Goal: Task Accomplishment & Management: Manage account settings

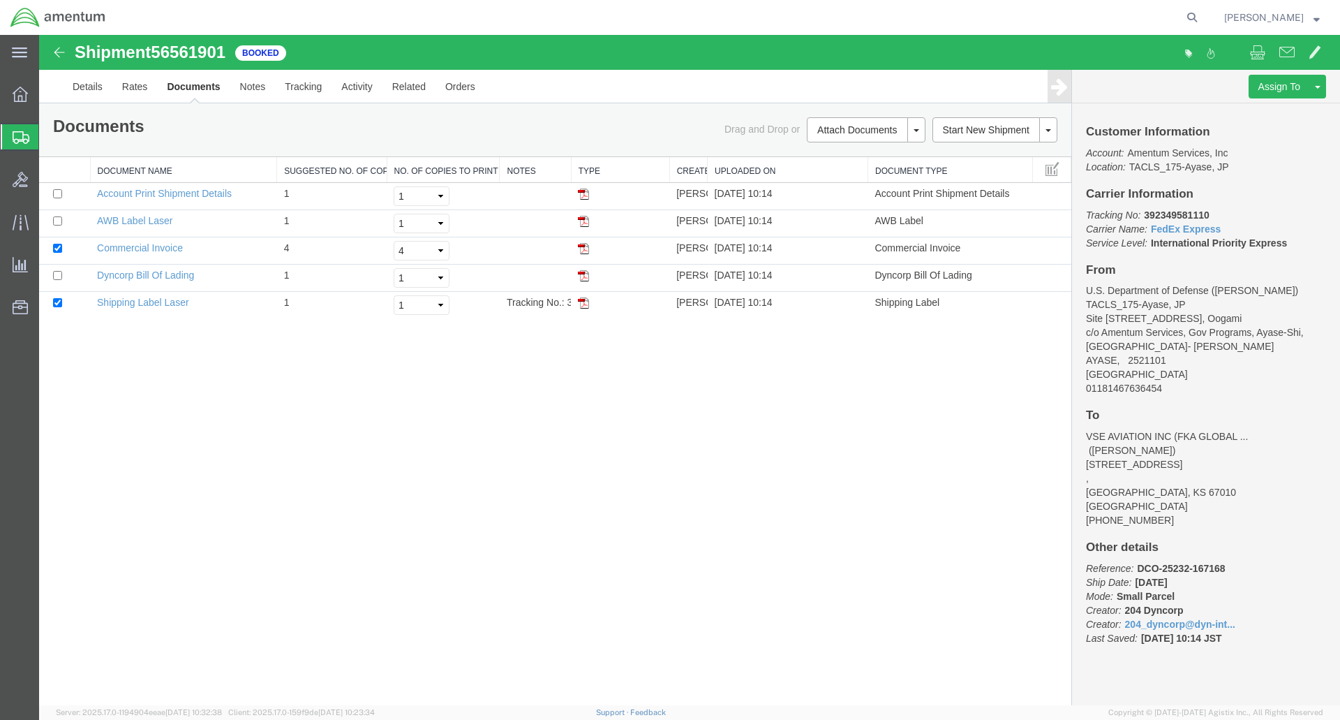
drag, startPoint x: 11, startPoint y: 140, endPoint x: 72, endPoint y: 163, distance: 65.0
click at [11, 140] on div at bounding box center [20, 136] width 39 height 25
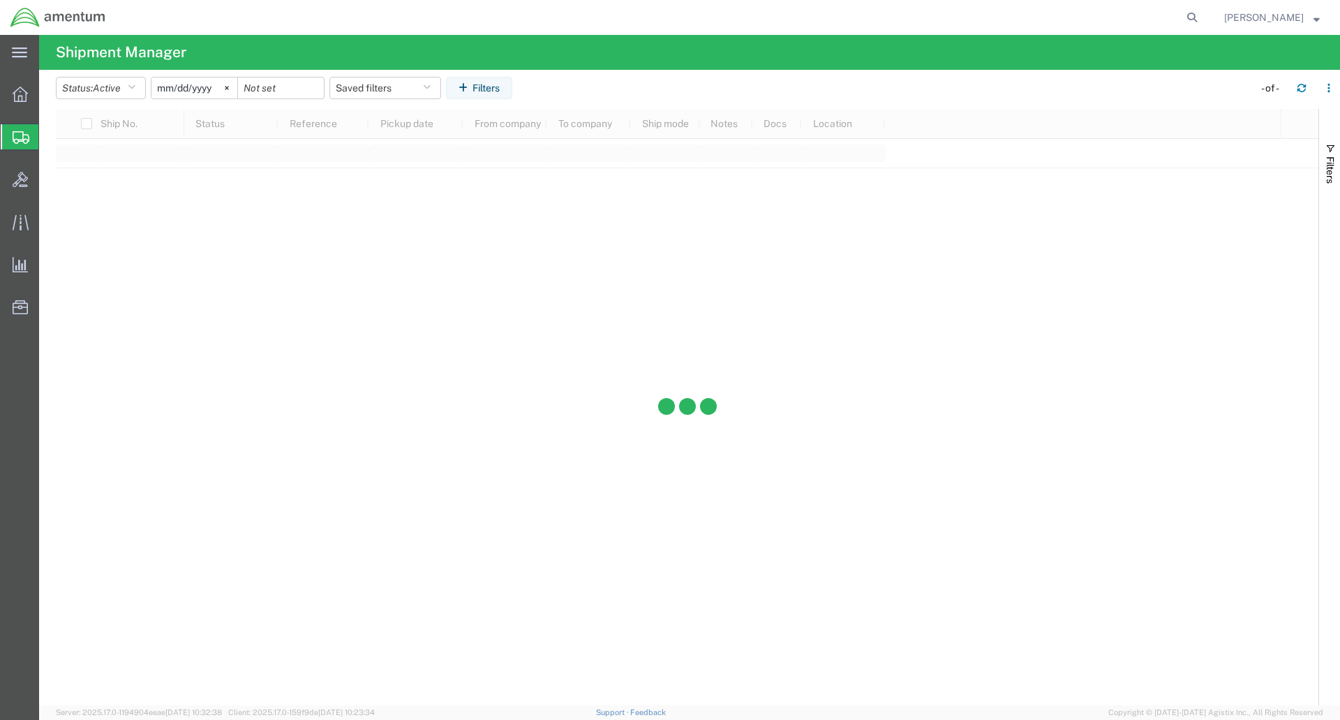
click at [0, 0] on span "Shipment Manager" at bounding box center [0, 0] width 0 height 0
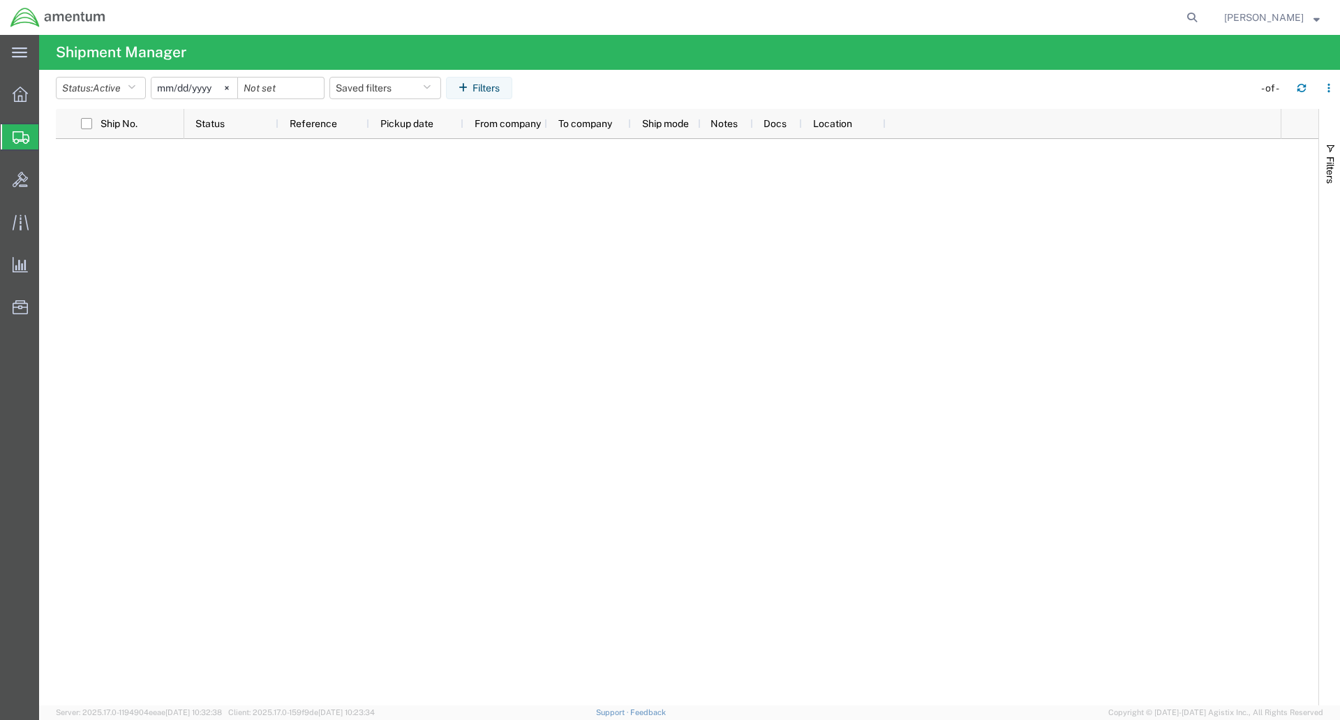
click at [0, 0] on span "Shipment Manager" at bounding box center [0, 0] width 0 height 0
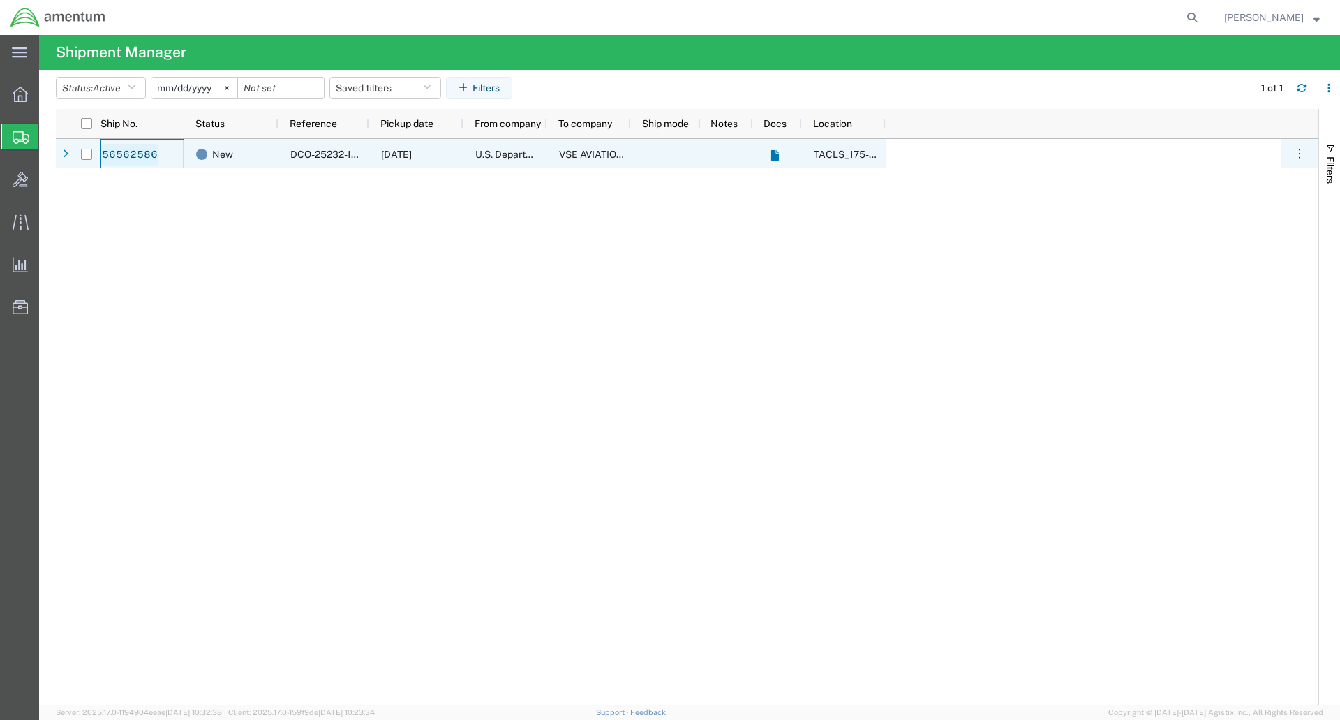
click at [143, 150] on link "56562586" at bounding box center [129, 155] width 57 height 22
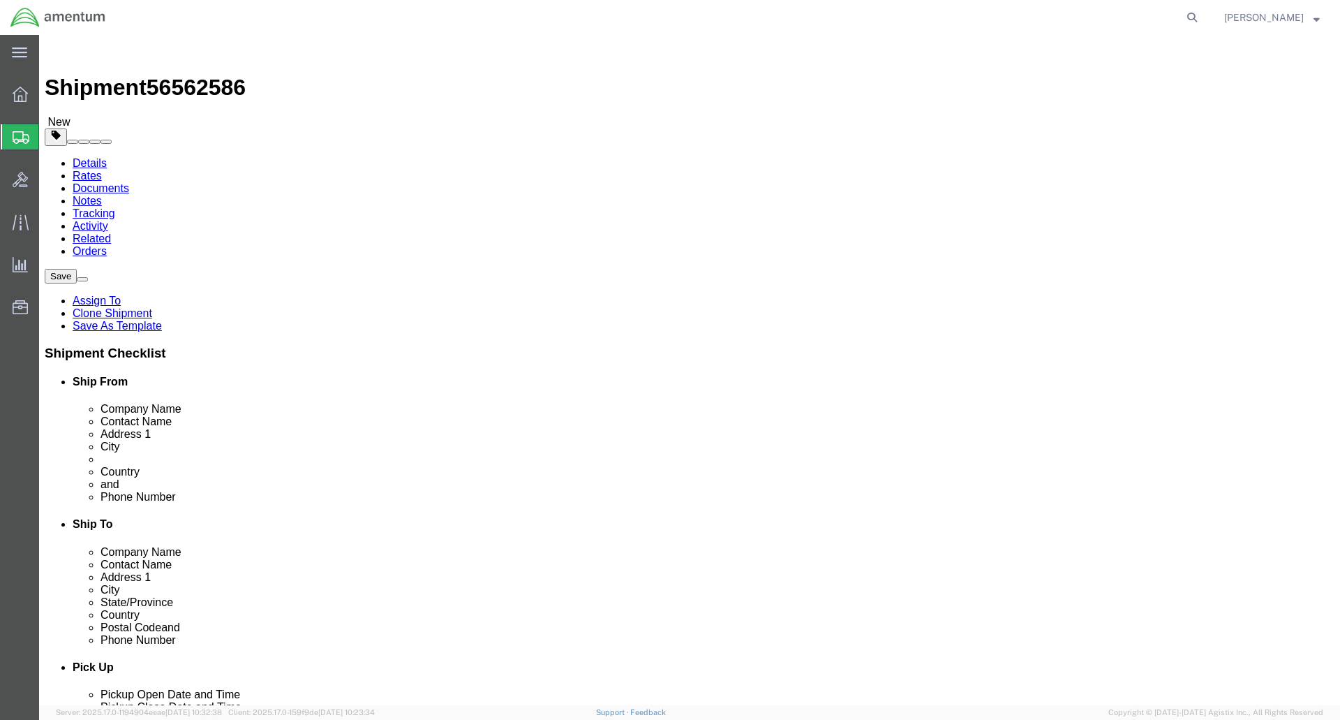
select select "60371"
select select
click button "Rate Shipment"
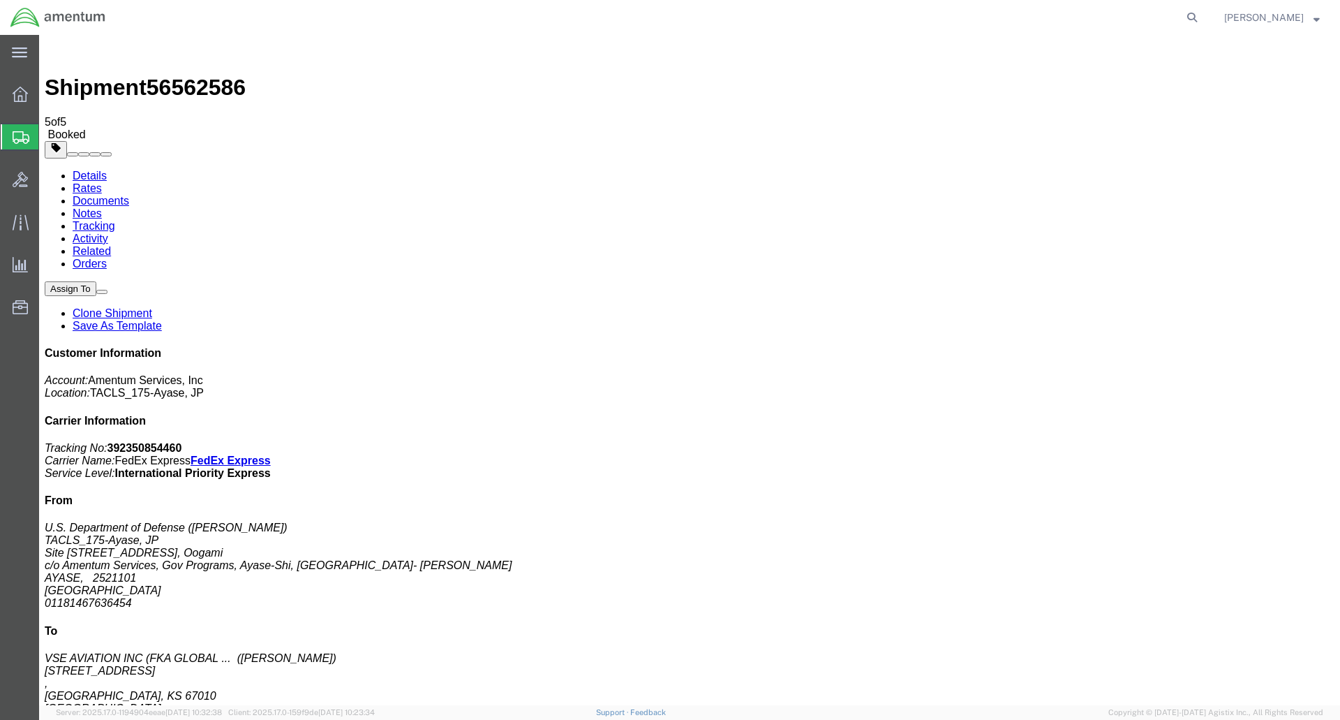
drag, startPoint x: 584, startPoint y: 216, endPoint x: 616, endPoint y: 207, distance: 33.4
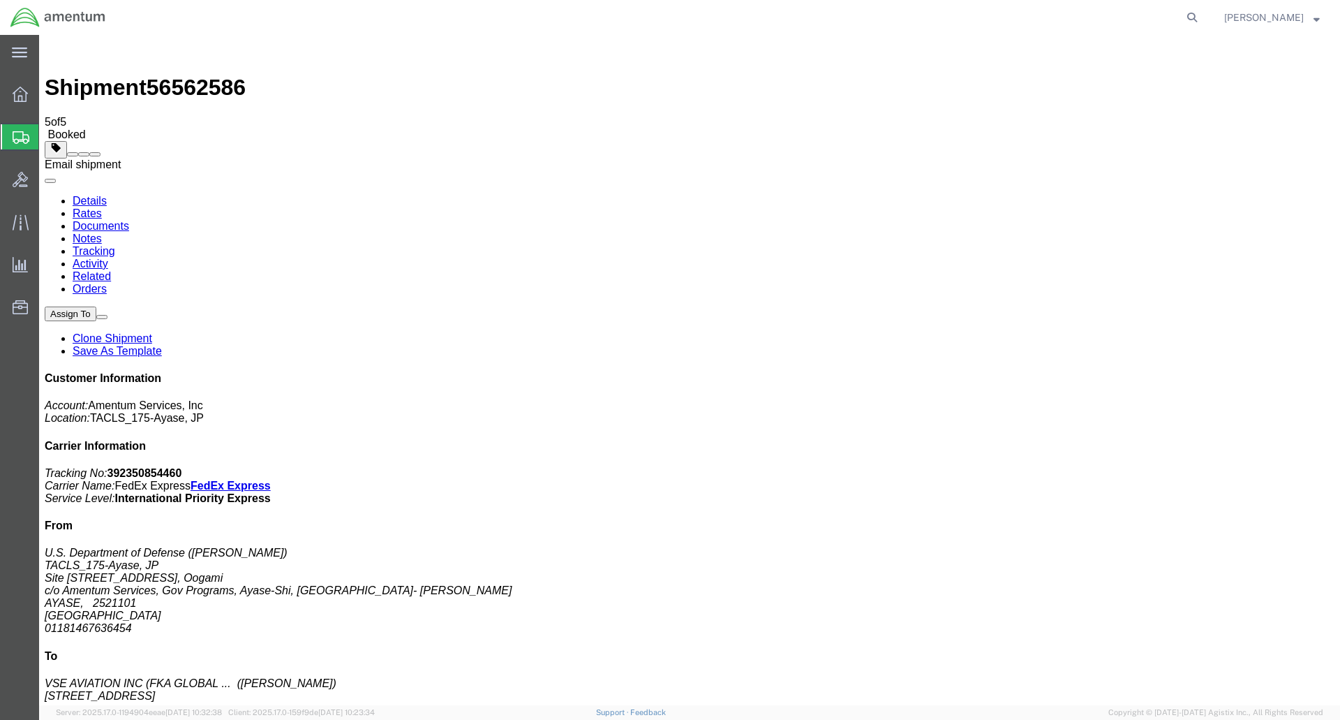
click at [95, 154] on span at bounding box center [95, 154] width 0 height 0
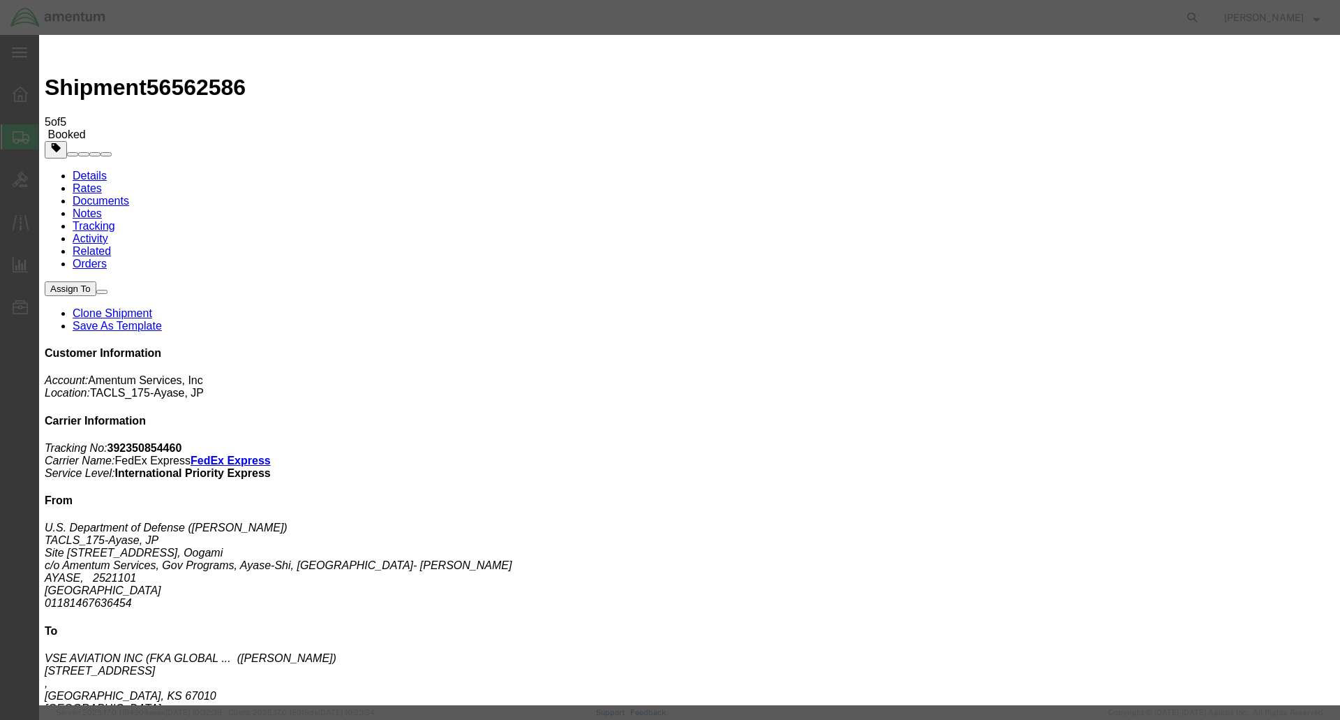
drag, startPoint x: 495, startPoint y: 228, endPoint x: 500, endPoint y: 239, distance: 12.2
checkbox input "true"
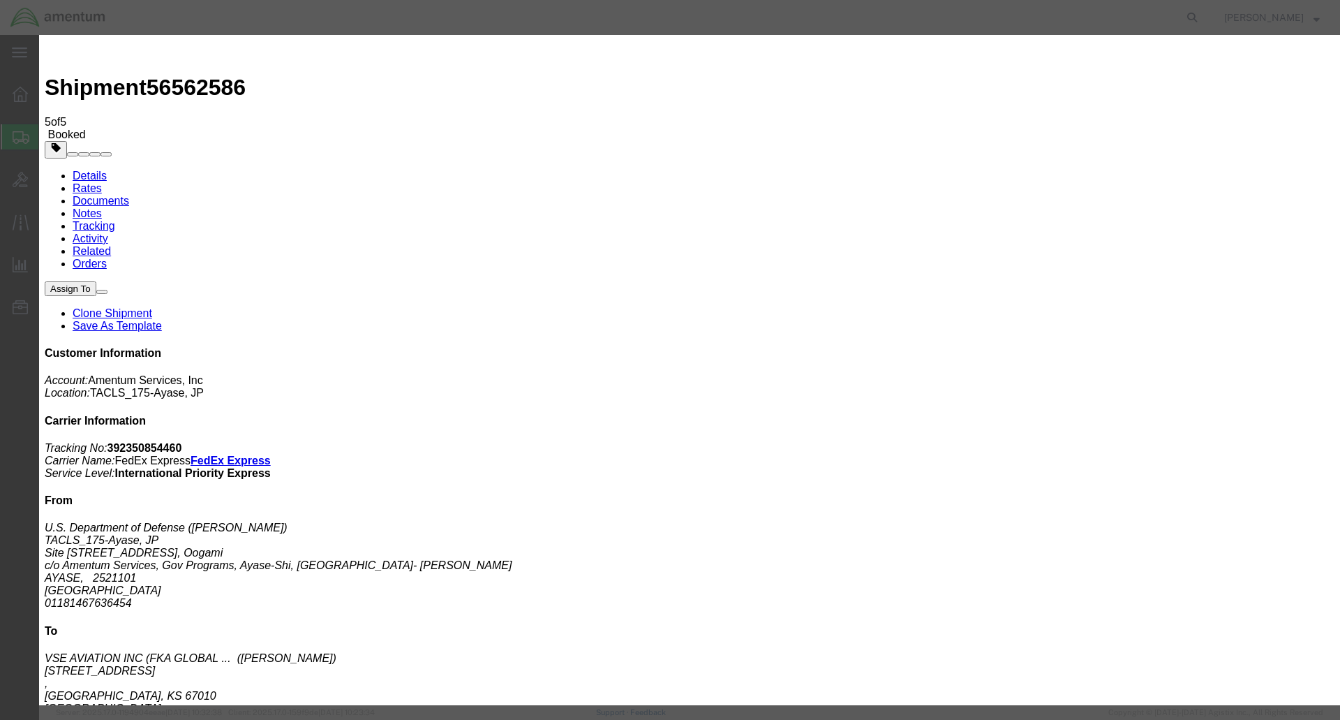
checkbox input "true"
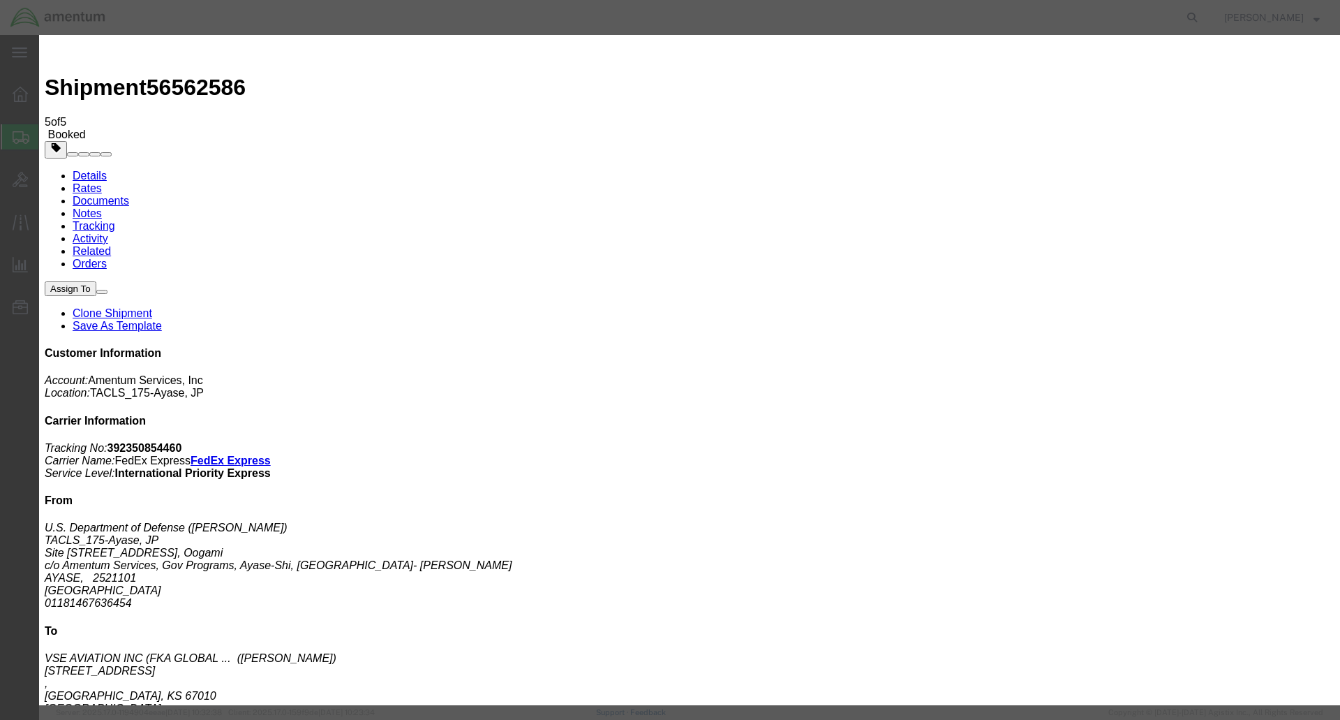
type textarea "Shipping DOCs for"
type input "Joshua.keller@amentum.com"
type textarea "Shipping DOCs for Pilot's MFD SN 01089903."
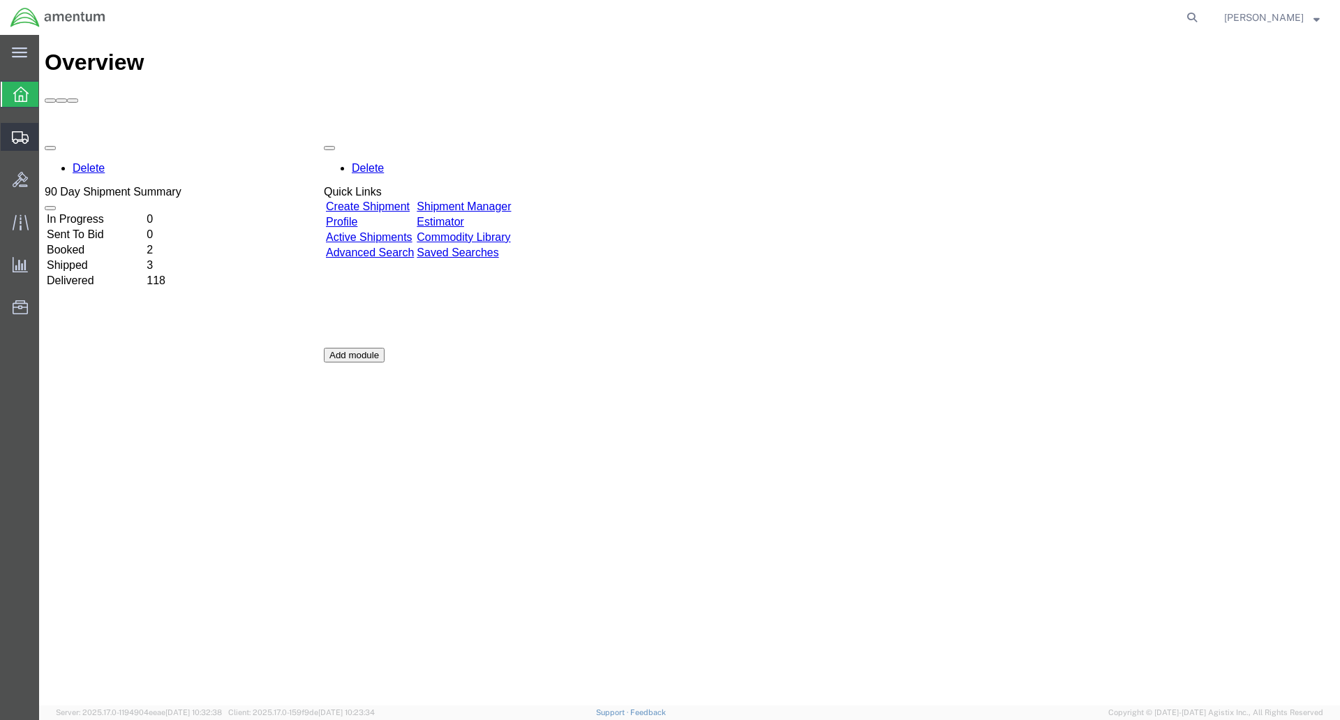
click at [22, 139] on icon at bounding box center [20, 137] width 17 height 13
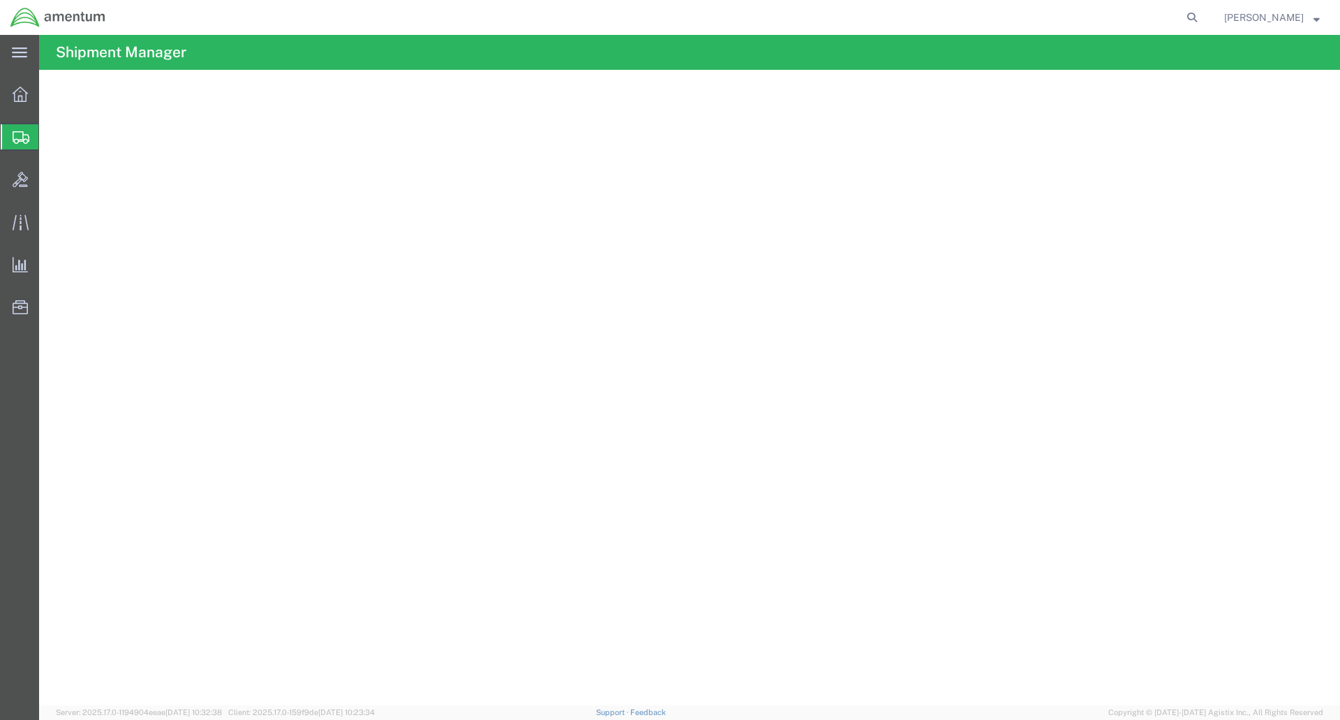
click at [0, 0] on span "Shipment Manager" at bounding box center [0, 0] width 0 height 0
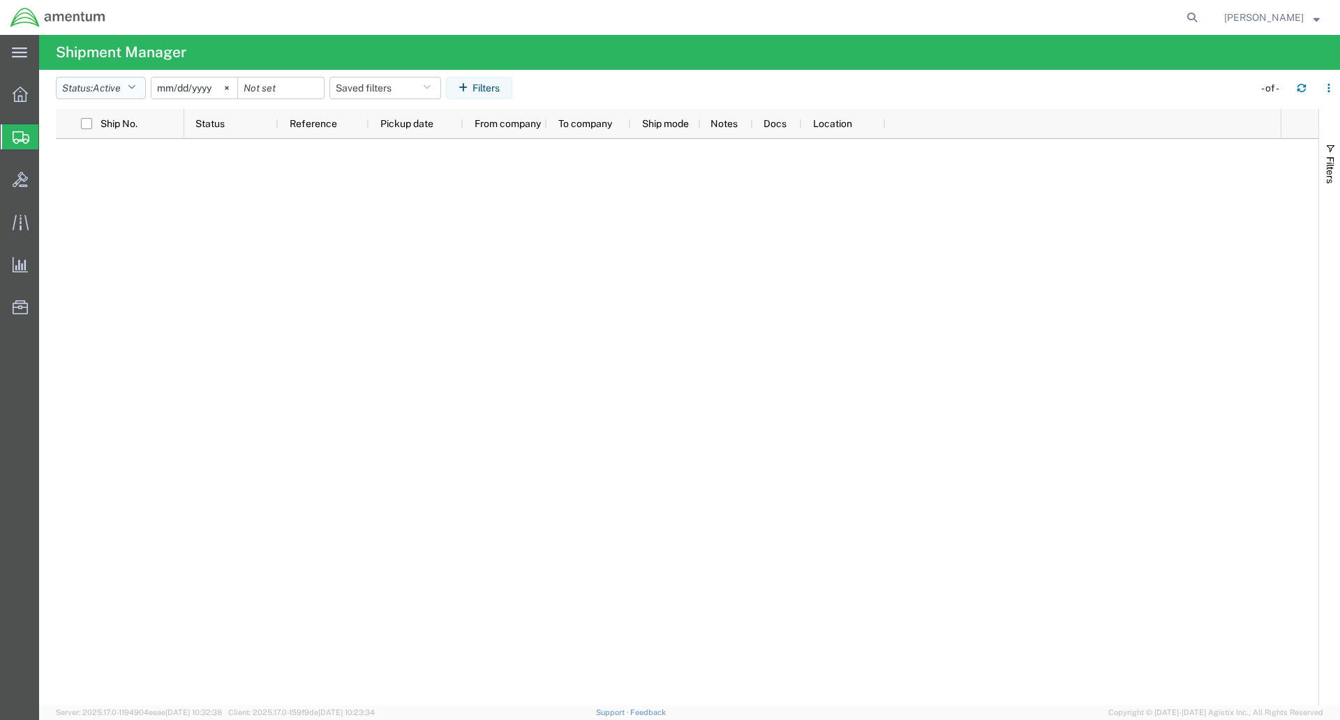
click at [131, 88] on button "Status: Active" at bounding box center [101, 88] width 90 height 22
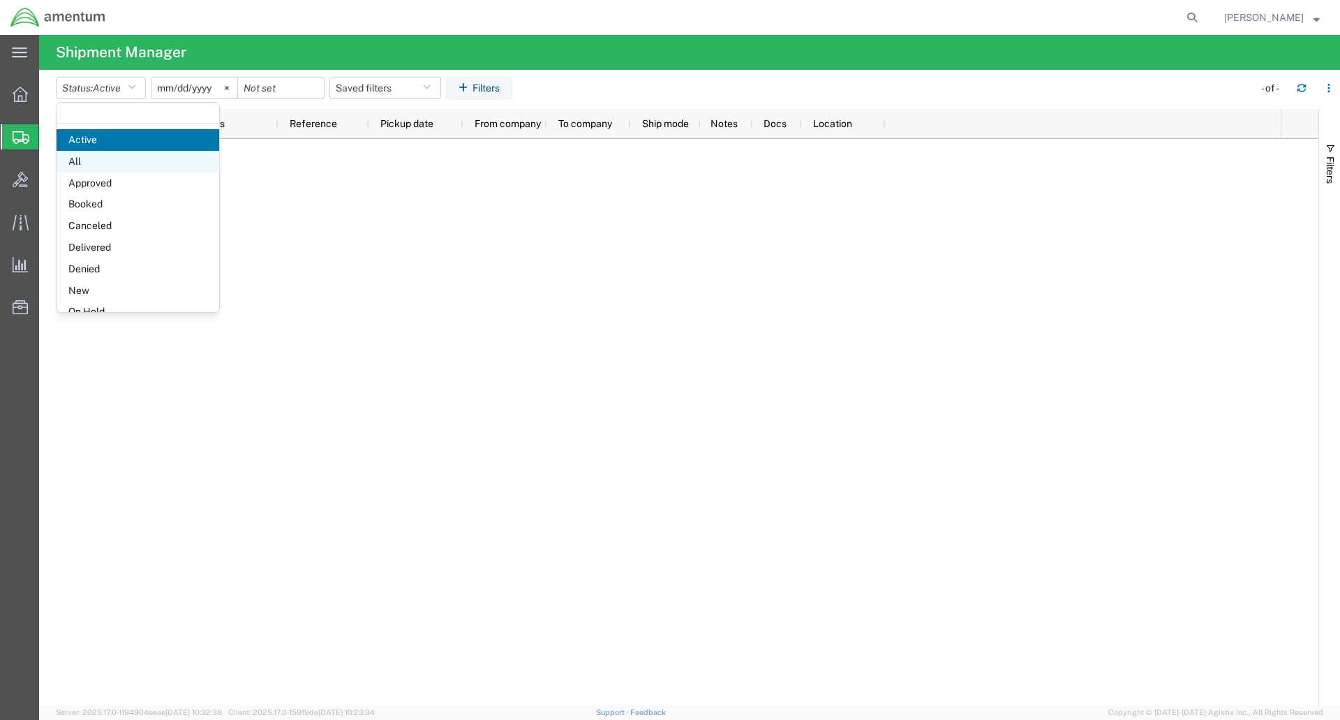
click at [103, 158] on span "All" at bounding box center [138, 162] width 163 height 22
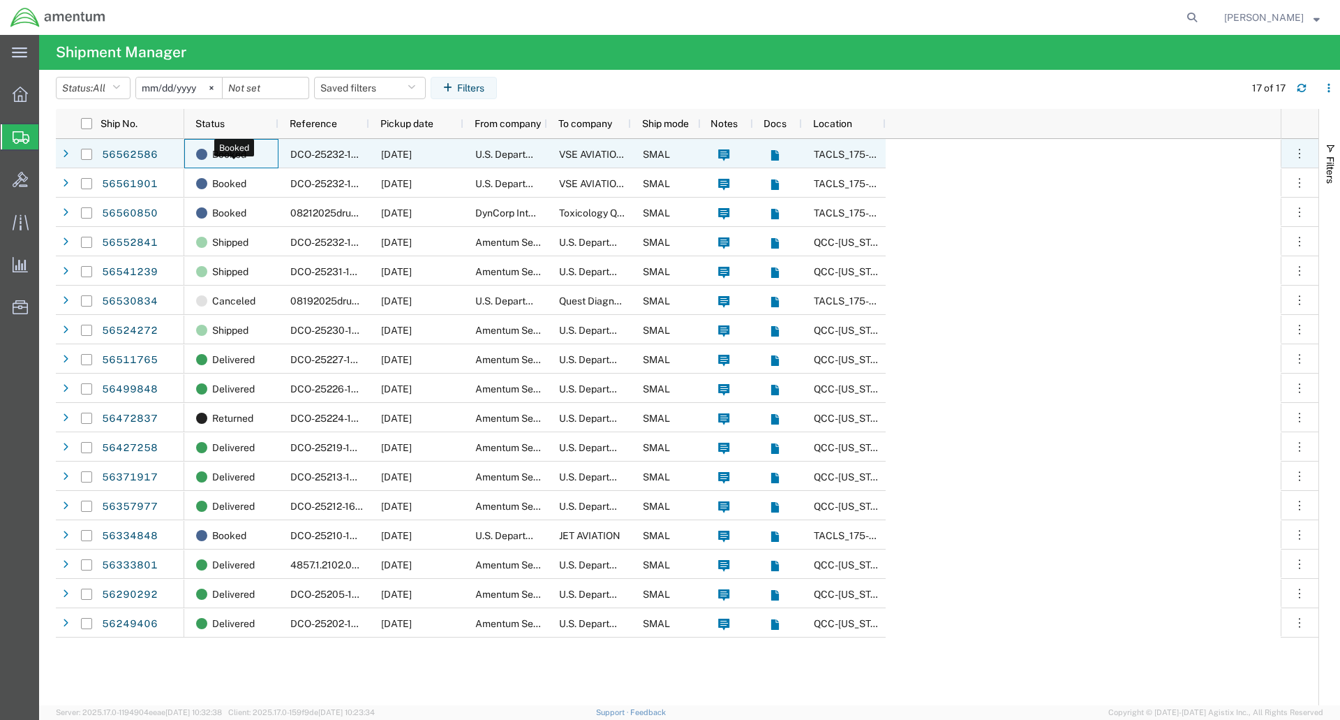
click at [231, 155] on span "Booked" at bounding box center [229, 154] width 34 height 29
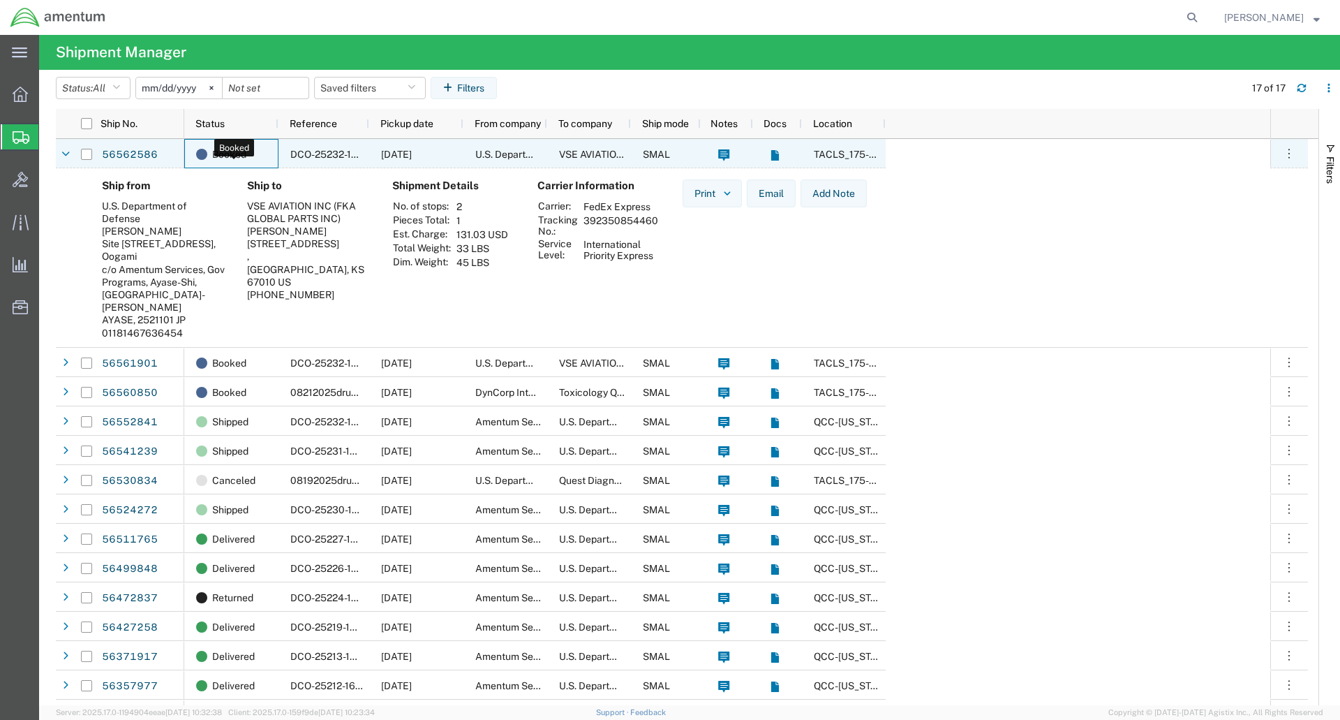
click at [245, 154] on span "Booked" at bounding box center [229, 154] width 34 height 29
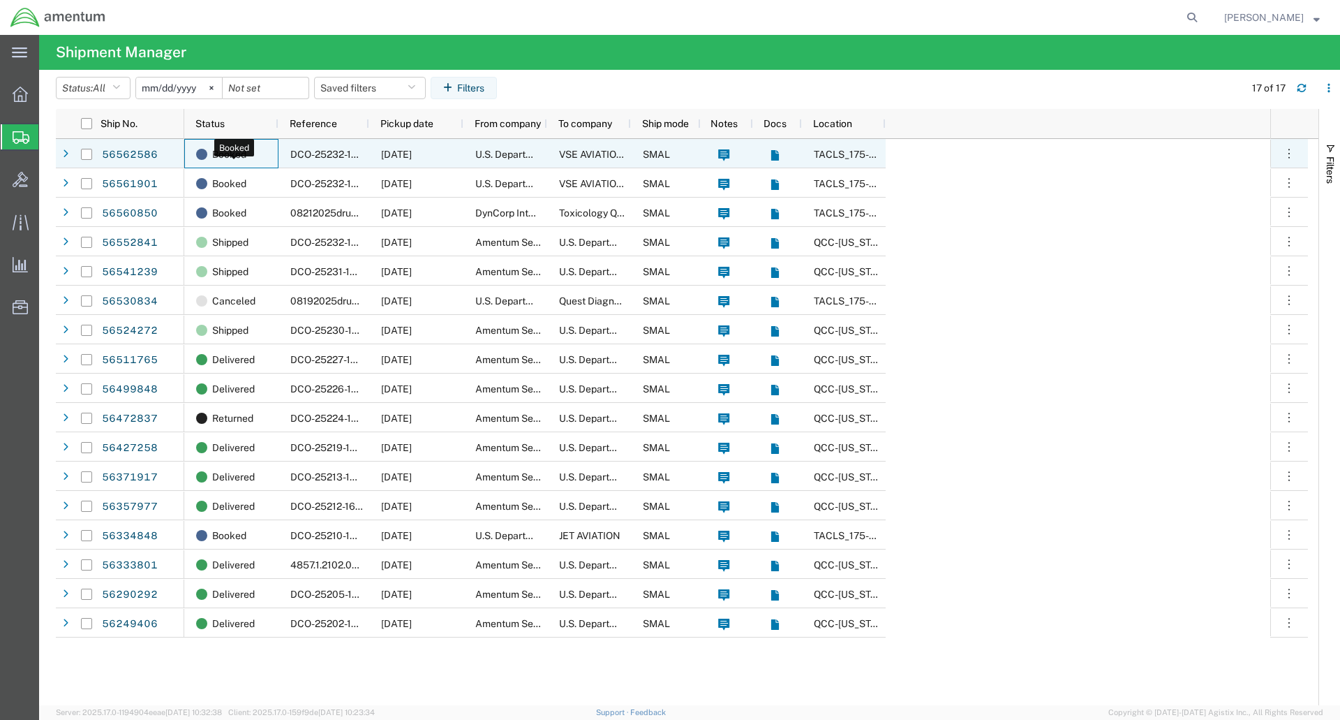
click at [232, 151] on span "Booked" at bounding box center [229, 154] width 34 height 29
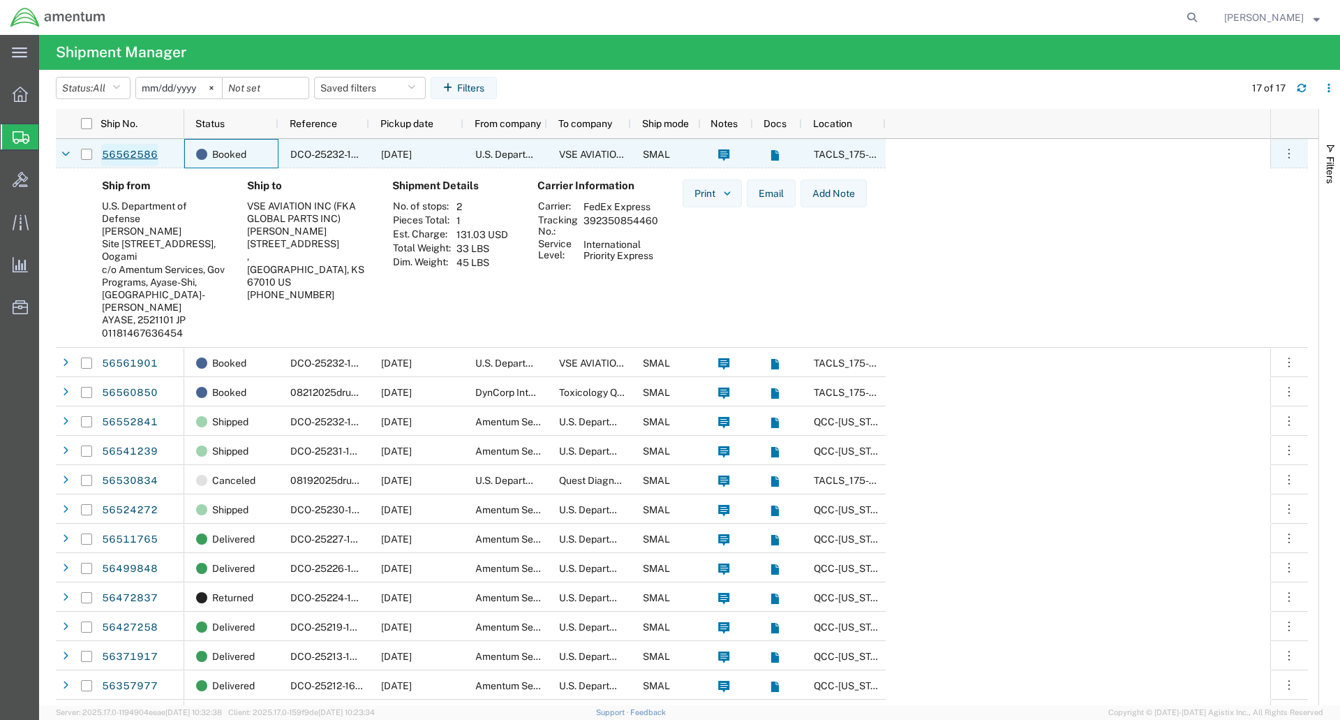
click at [134, 154] on link "56562586" at bounding box center [129, 155] width 57 height 22
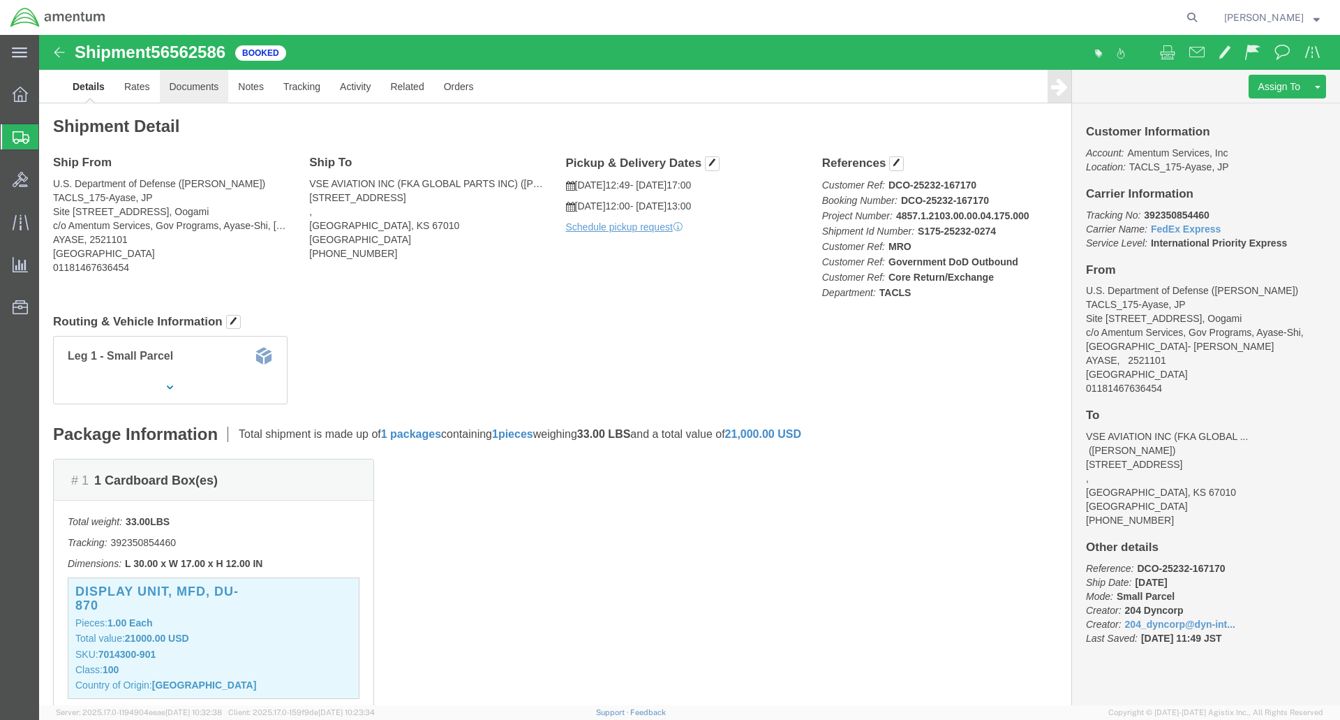
click link "Documents"
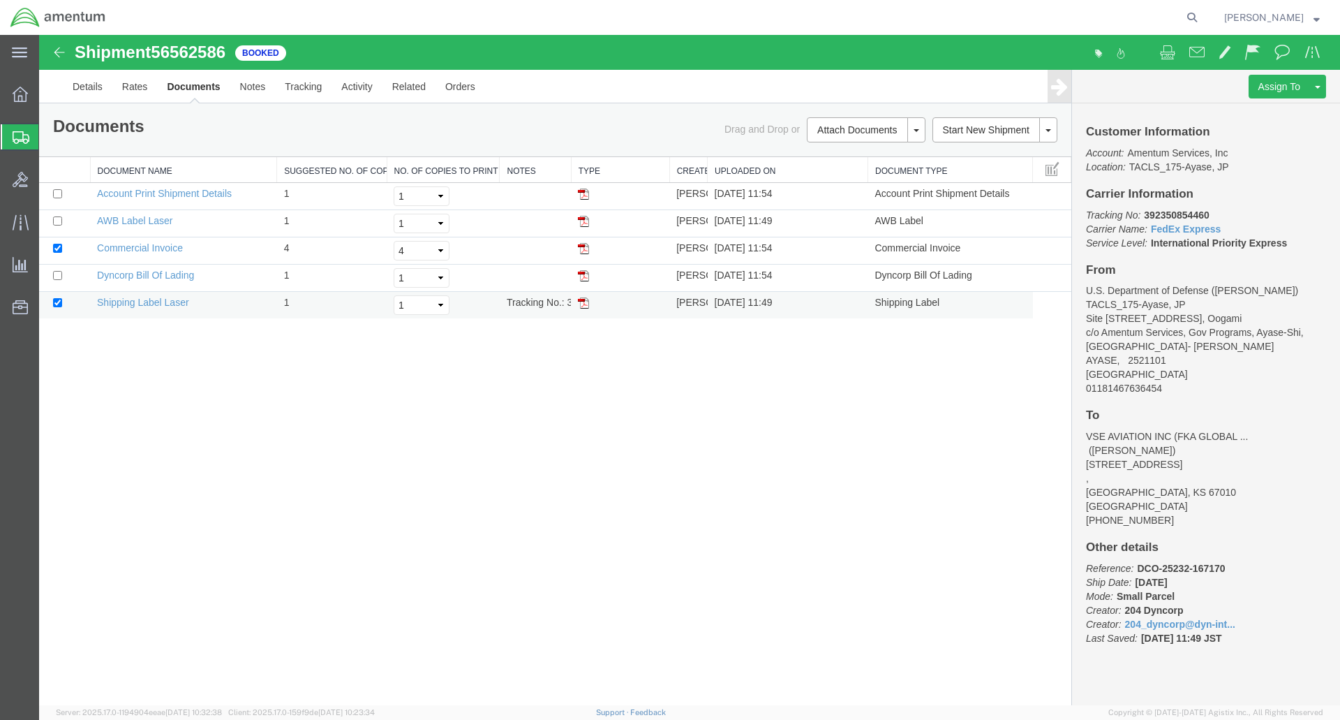
click at [585, 300] on img at bounding box center [583, 302] width 11 height 11
